Goal: Navigation & Orientation: Find specific page/section

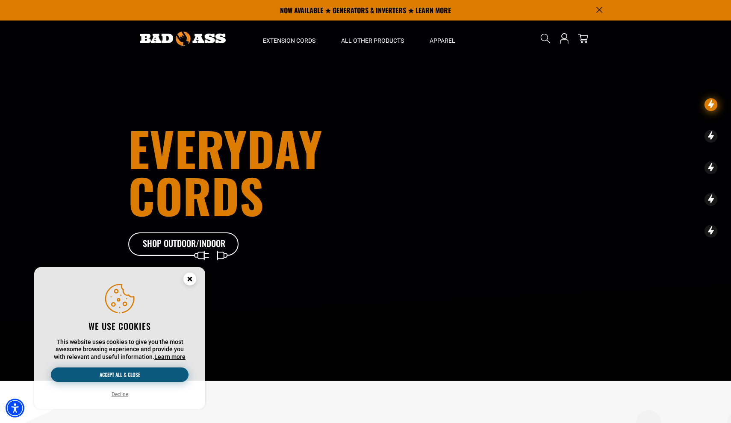
click at [124, 371] on button "Accept all & close" at bounding box center [120, 375] width 138 height 15
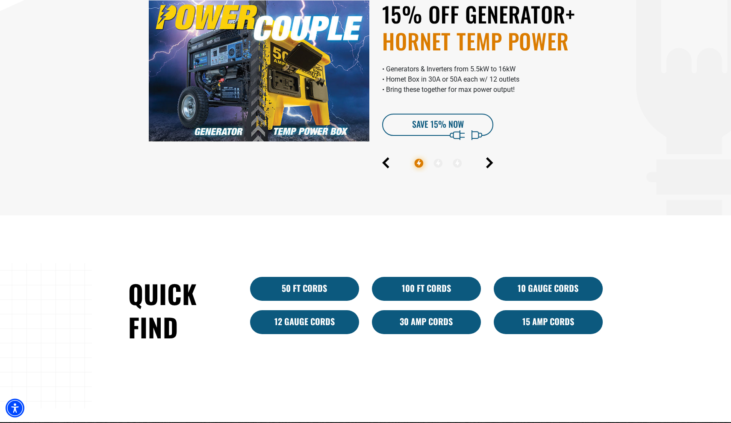
scroll to position [429, 0]
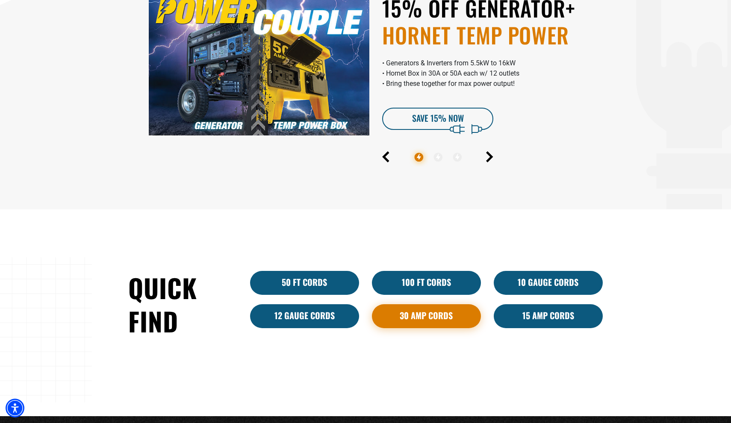
click at [427, 316] on link "30 Amp Cords" at bounding box center [426, 317] width 109 height 24
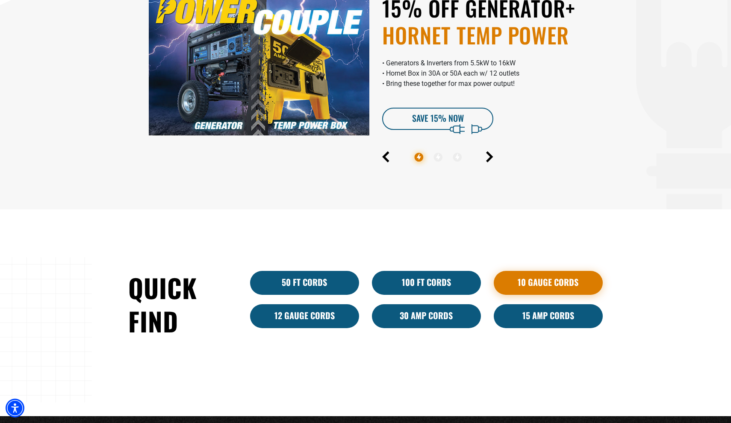
click at [530, 278] on link "10 Gauge Cords" at bounding box center [548, 283] width 109 height 24
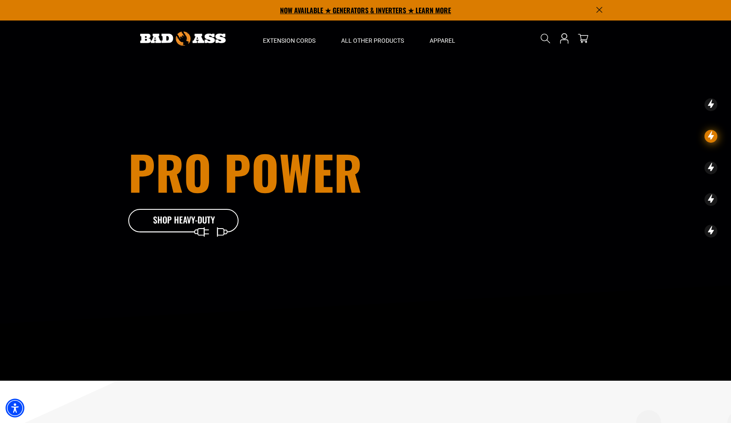
scroll to position [0, 0]
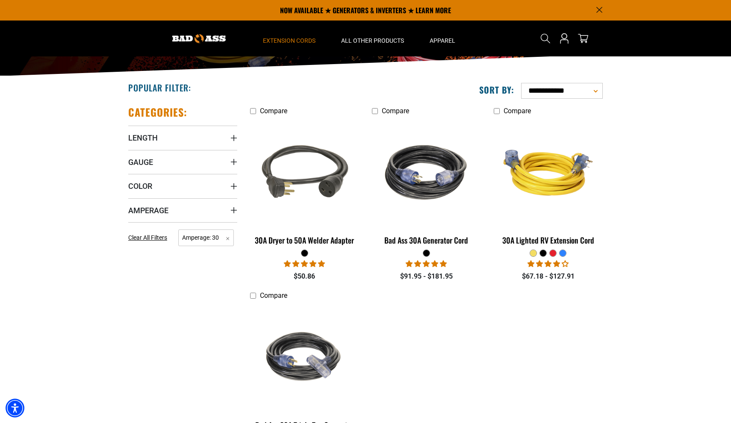
scroll to position [127, 0]
